Goal: Transaction & Acquisition: Purchase product/service

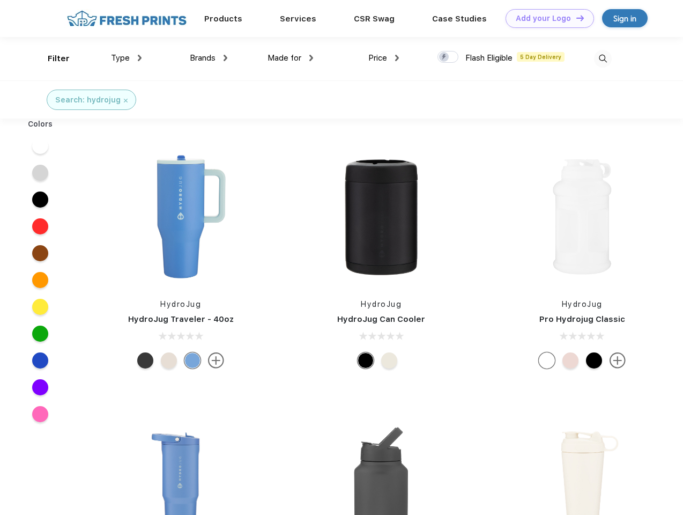
click at [546, 18] on link "Add your Logo Design Tool" at bounding box center [550, 18] width 88 height 19
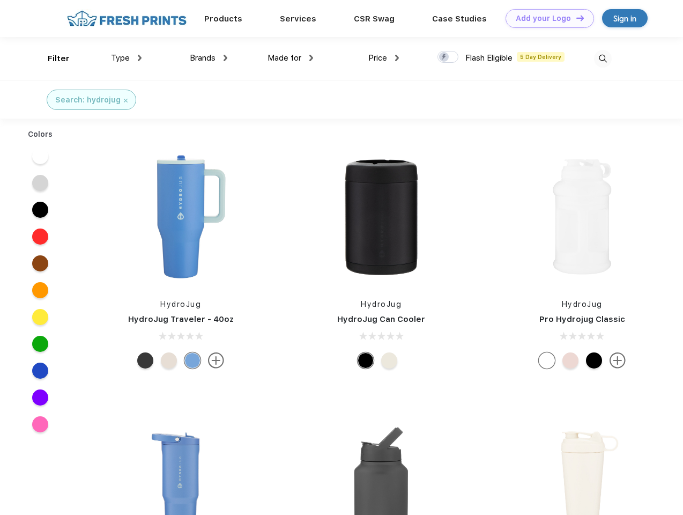
click at [0, 0] on div "Design Tool" at bounding box center [0, 0] width 0 height 0
click at [575, 18] on link "Add your Logo Design Tool" at bounding box center [550, 18] width 88 height 19
click at [51, 58] on div "Filter" at bounding box center [59, 59] width 22 height 12
click at [127, 58] on span "Type" at bounding box center [120, 58] width 19 height 10
click at [209, 58] on span "Brands" at bounding box center [203, 58] width 26 height 10
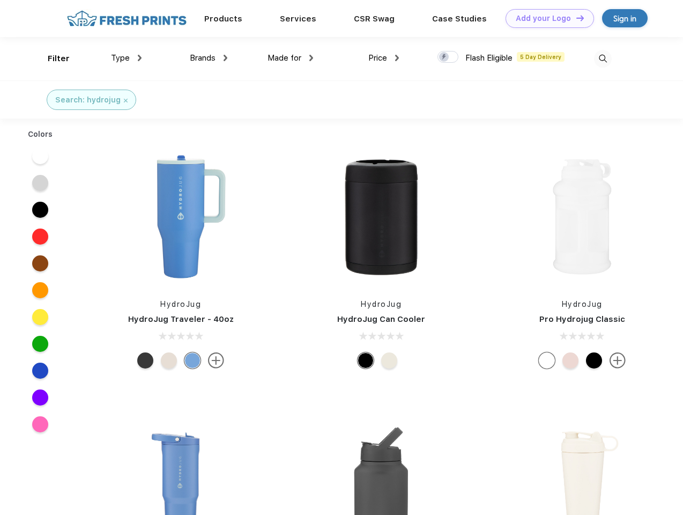
click at [291, 58] on span "Made for" at bounding box center [285, 58] width 34 height 10
click at [384, 58] on span "Price" at bounding box center [377, 58] width 19 height 10
click at [448, 57] on div at bounding box center [447, 57] width 21 height 12
click at [444, 57] on input "checkbox" at bounding box center [440, 53] width 7 height 7
click at [603, 58] on img at bounding box center [603, 59] width 18 height 18
